Goal: Task Accomplishment & Management: Use online tool/utility

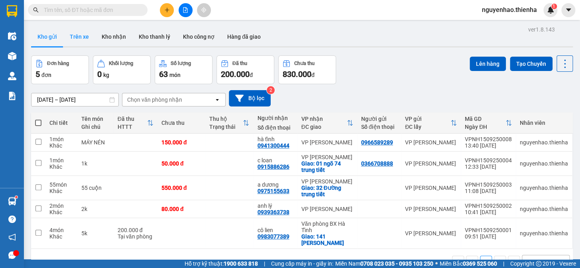
click at [82, 40] on button "Trên xe" at bounding box center [79, 36] width 32 height 19
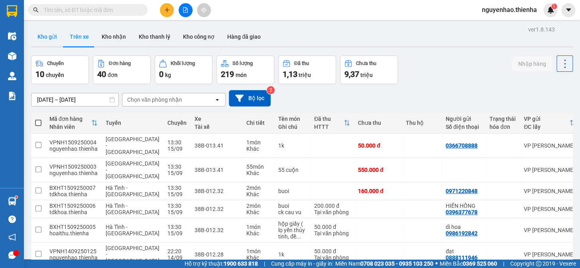
click at [49, 40] on button "Kho gửi" at bounding box center [47, 36] width 32 height 19
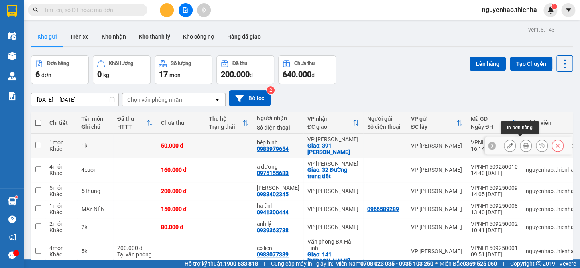
click at [523, 143] on icon at bounding box center [526, 146] width 6 height 6
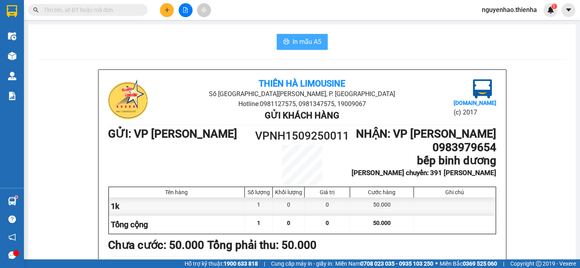
click at [293, 45] on span "In mẫu A5" at bounding box center [307, 42] width 29 height 10
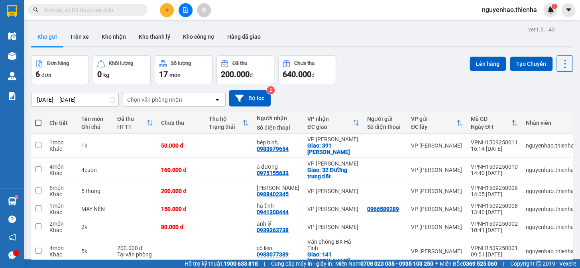
scroll to position [252, 0]
click at [78, 41] on button "Trên xe" at bounding box center [79, 36] width 32 height 19
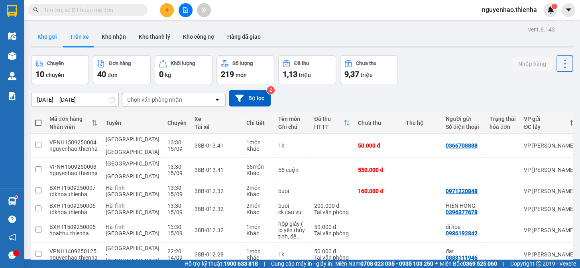
click at [45, 39] on button "Kho gửi" at bounding box center [47, 36] width 32 height 19
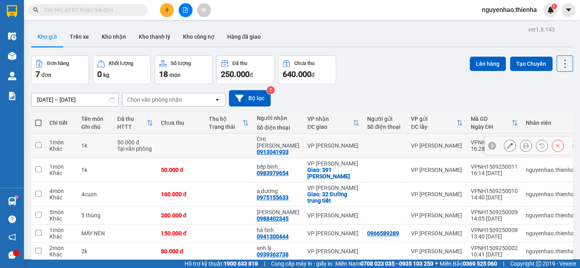
click at [523, 143] on icon at bounding box center [526, 146] width 6 height 6
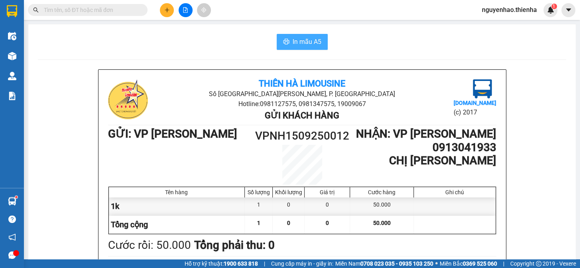
click at [304, 43] on span "In mẫu A5" at bounding box center [307, 42] width 29 height 10
